Goal: Information Seeking & Learning: Learn about a topic

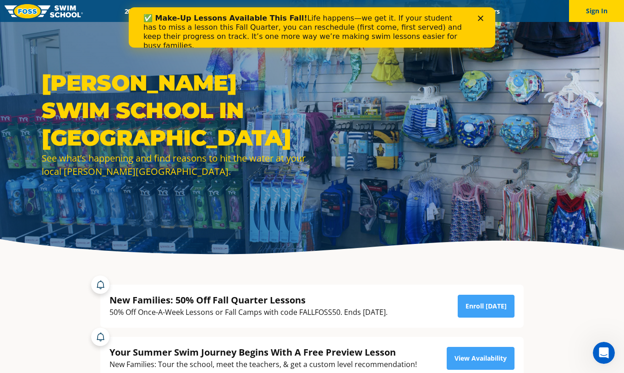
click at [481, 14] on div "✅ Make-Up Lessons Available This Fall! Life happens—we get it. If your student …" at bounding box center [312, 32] width 366 height 42
click at [482, 15] on div "✅ Make-Up Lessons Available This Fall! Life happens—we get it. If your student …" at bounding box center [312, 32] width 366 height 42
click at [482, 20] on polygon "Close" at bounding box center [480, 18] width 5 height 5
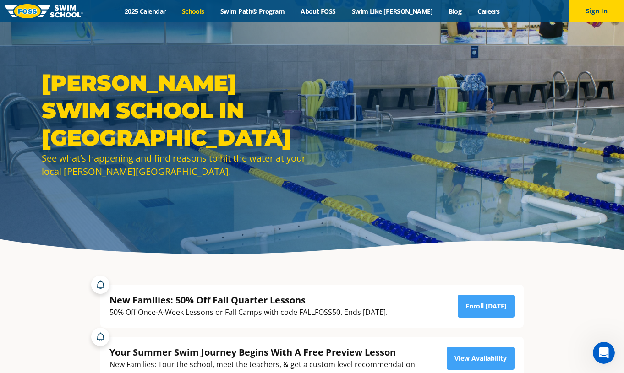
click at [212, 12] on link "Schools" at bounding box center [193, 11] width 38 height 9
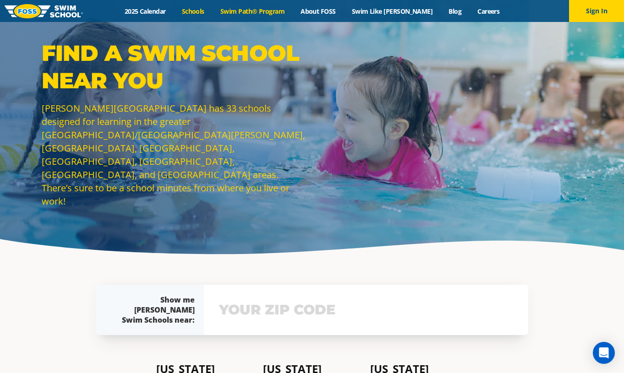
click at [271, 14] on link "Swim Path® Program" at bounding box center [252, 11] width 80 height 9
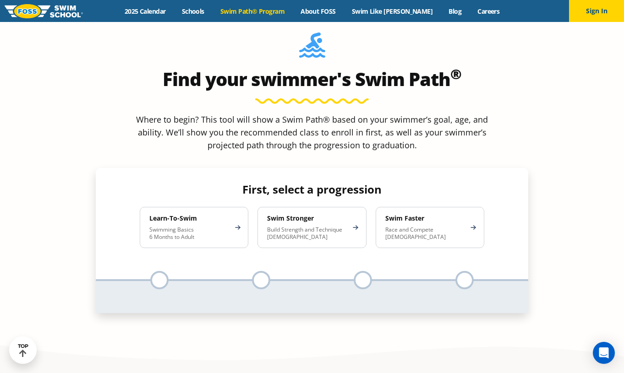
scroll to position [854, 0]
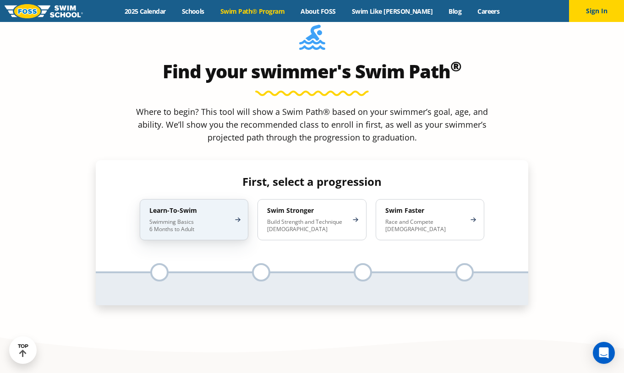
click at [209, 199] on div "Learn-To-Swim Swimming Basics 6 Months to Adult" at bounding box center [194, 219] width 109 height 41
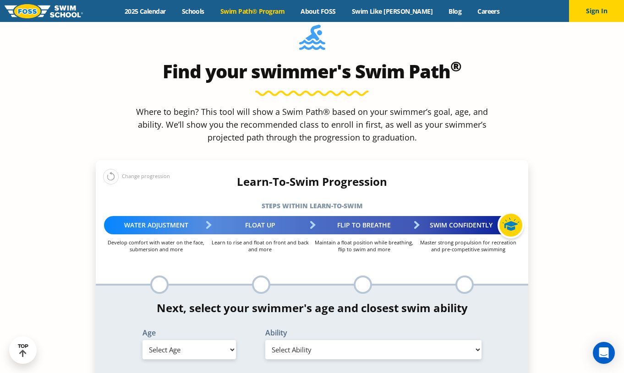
select select "5-years"
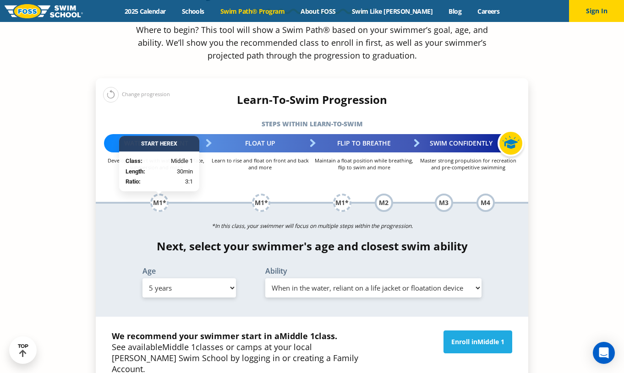
scroll to position [917, 0]
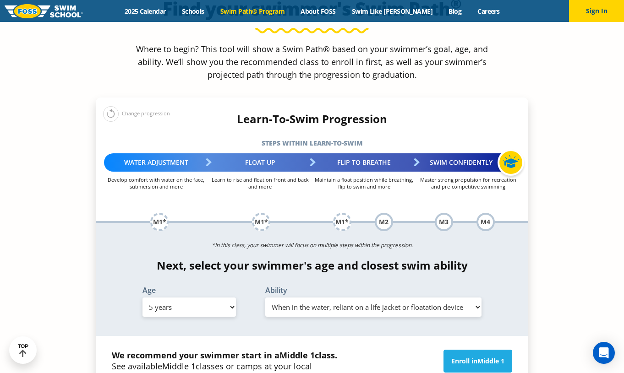
select select "5-years-uncomfortable-putting-face-in-the-water-andor-getting-water-on-ears-whi…"
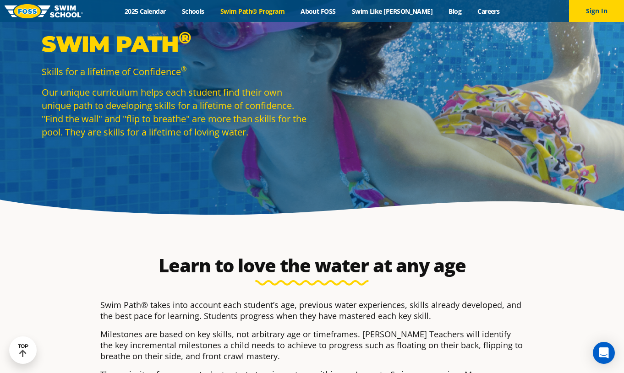
scroll to position [15, 0]
